Goal: Task Accomplishment & Management: Manage account settings

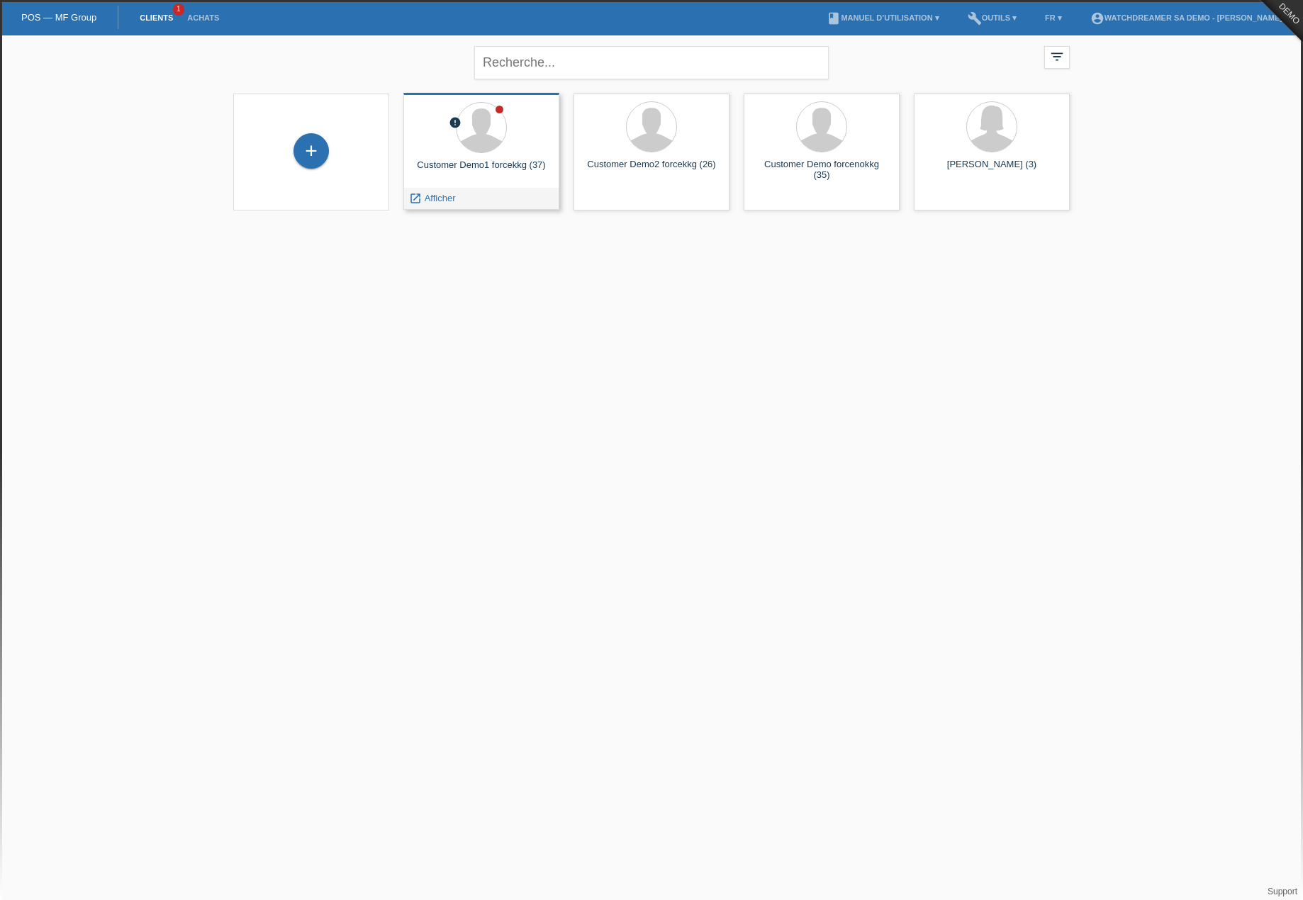
click at [465, 152] on div at bounding box center [481, 128] width 133 height 53
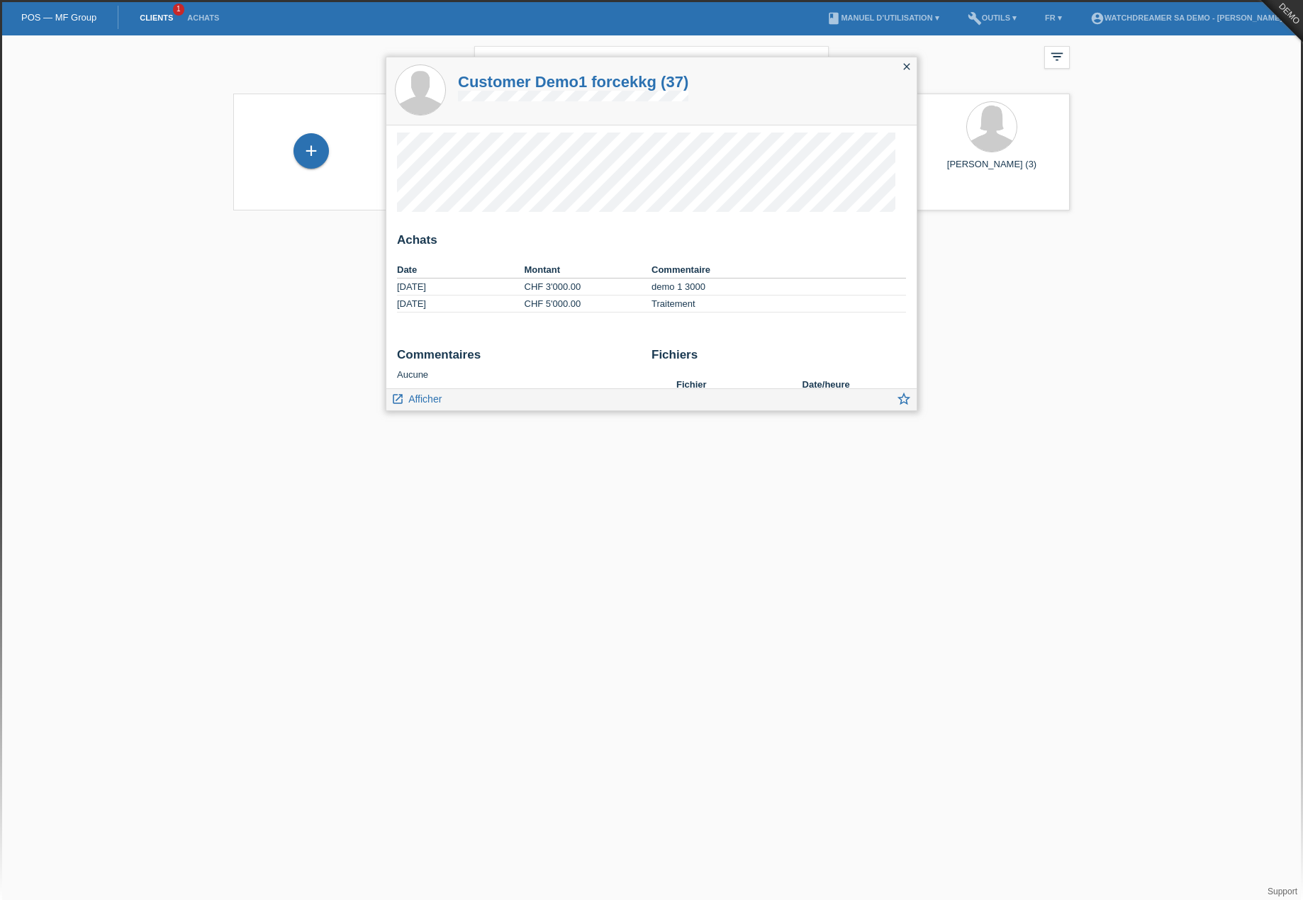
click at [425, 396] on span "Afficher" at bounding box center [424, 399] width 33 height 11
click at [421, 396] on span "Afficher" at bounding box center [424, 399] width 33 height 11
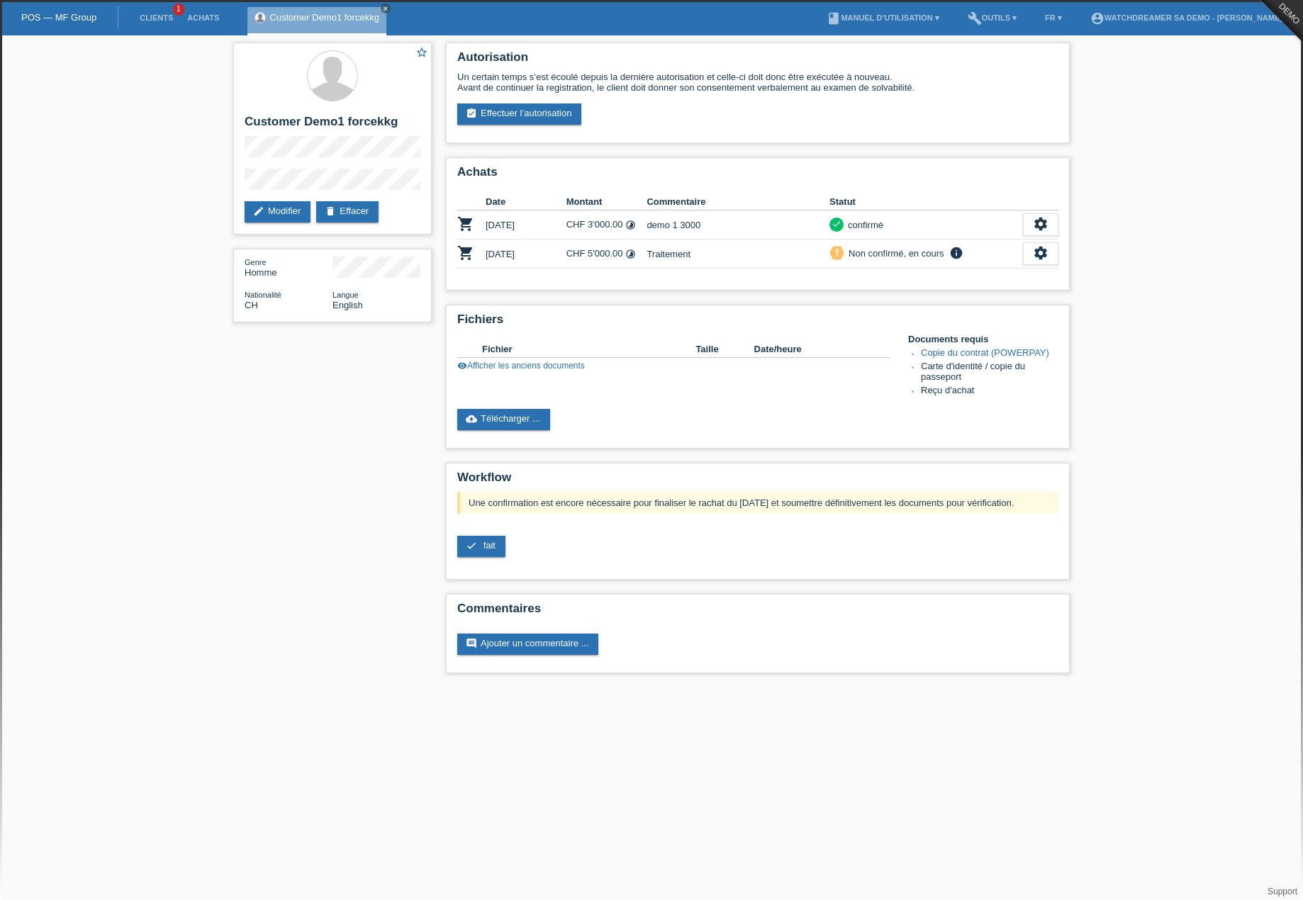
click at [1249, 11] on li "account_circle Watchdreamer SA Demo - [PERSON_NAME] ▾" at bounding box center [1189, 18] width 213 height 36
click at [1251, 16] on link "account_circle Watchdreamer SA Demo - [PERSON_NAME] ▾" at bounding box center [1189, 17] width 213 height 9
click at [1125, 92] on link "Déconnexion" at bounding box center [1108, 97] width 54 height 11
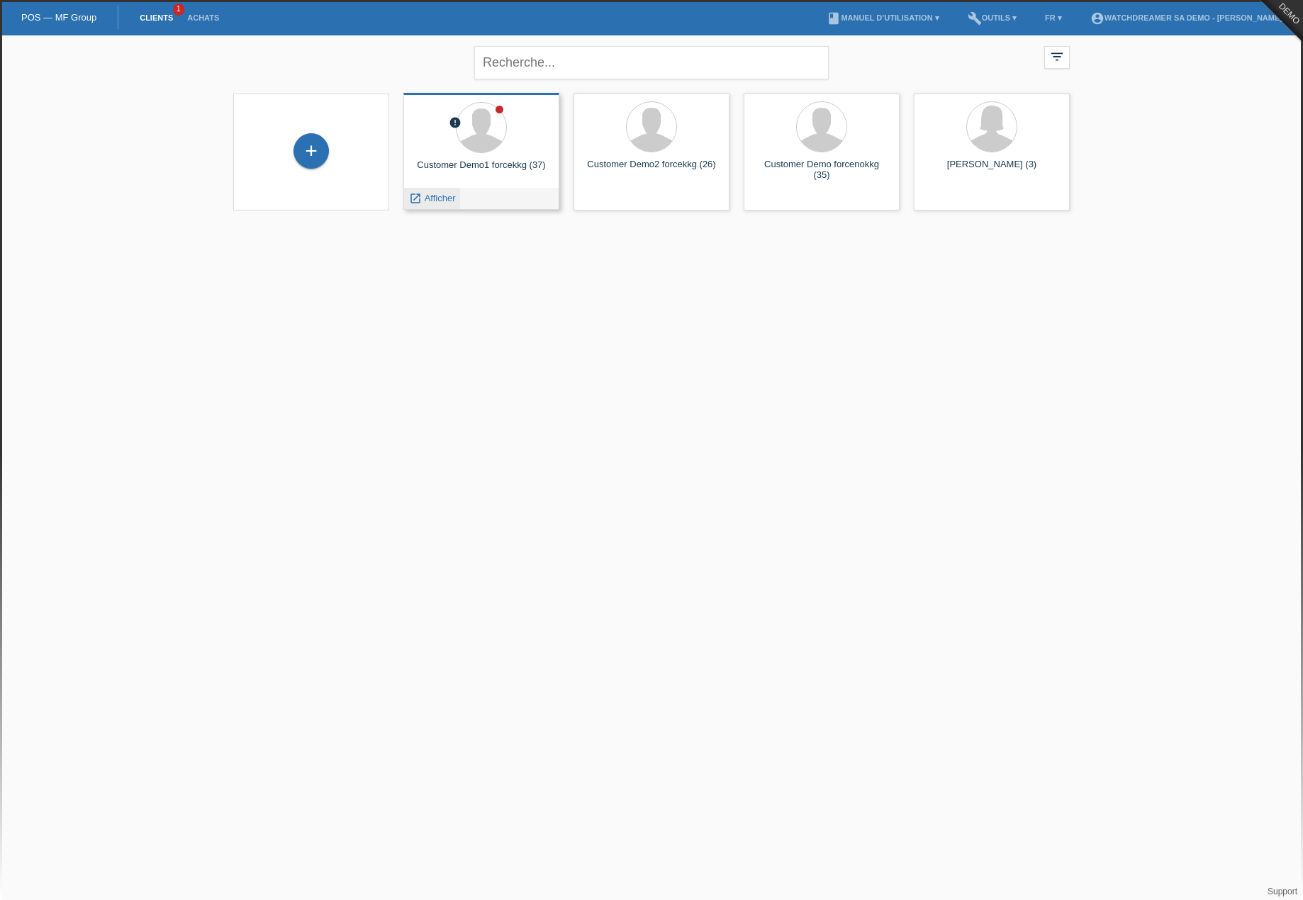
click at [430, 202] on span "Afficher" at bounding box center [440, 198] width 31 height 11
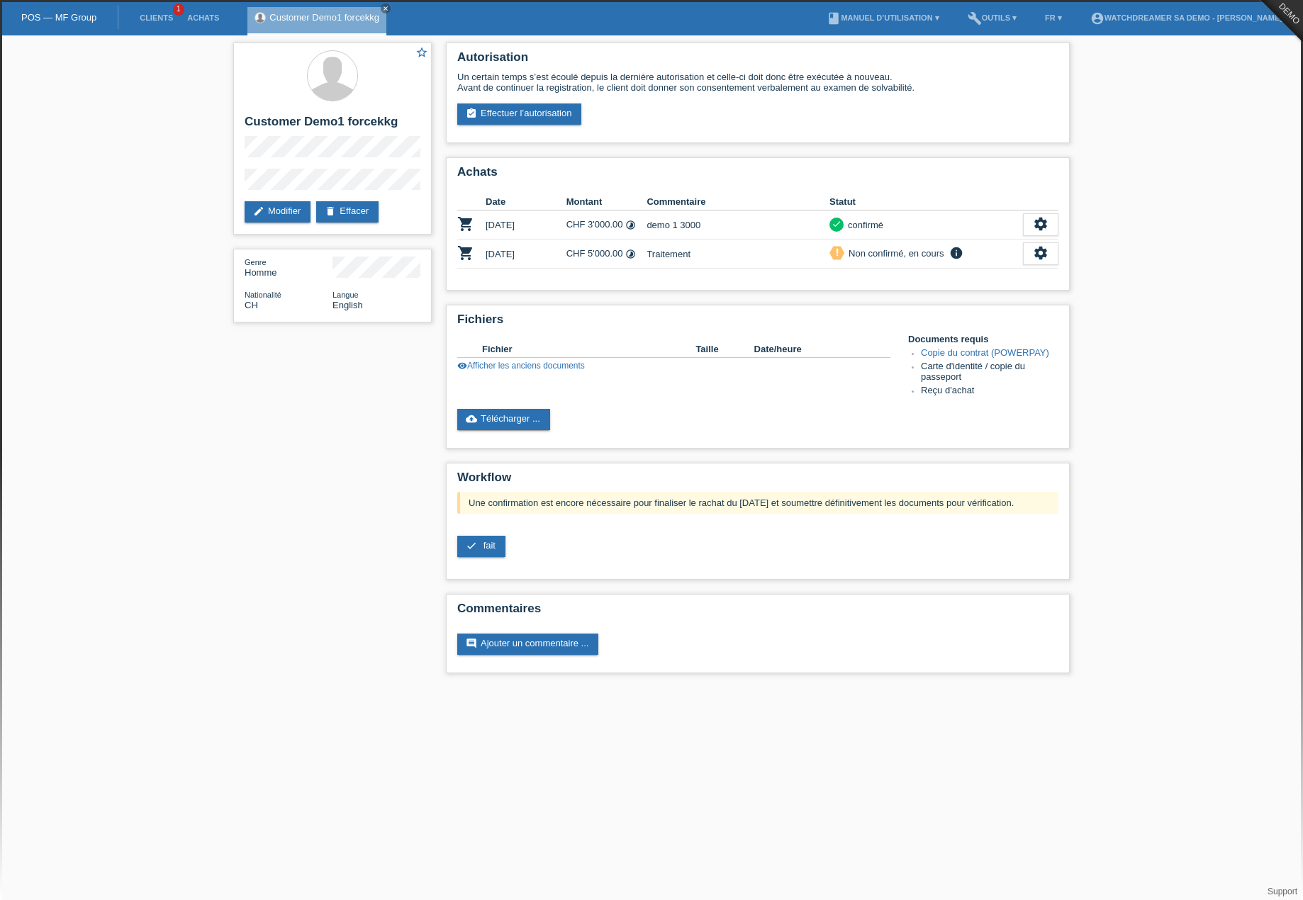
click at [1235, 13] on li "account_circle Watchdreamer SA Demo - [PERSON_NAME] ▾" at bounding box center [1189, 18] width 213 height 36
click at [1233, 18] on link "account_circle Watchdreamer SA Demo - [PERSON_NAME] ▾" at bounding box center [1189, 17] width 213 height 9
click at [1120, 92] on link "Déconnexion" at bounding box center [1108, 97] width 54 height 11
